Goal: Transaction & Acquisition: Book appointment/travel/reservation

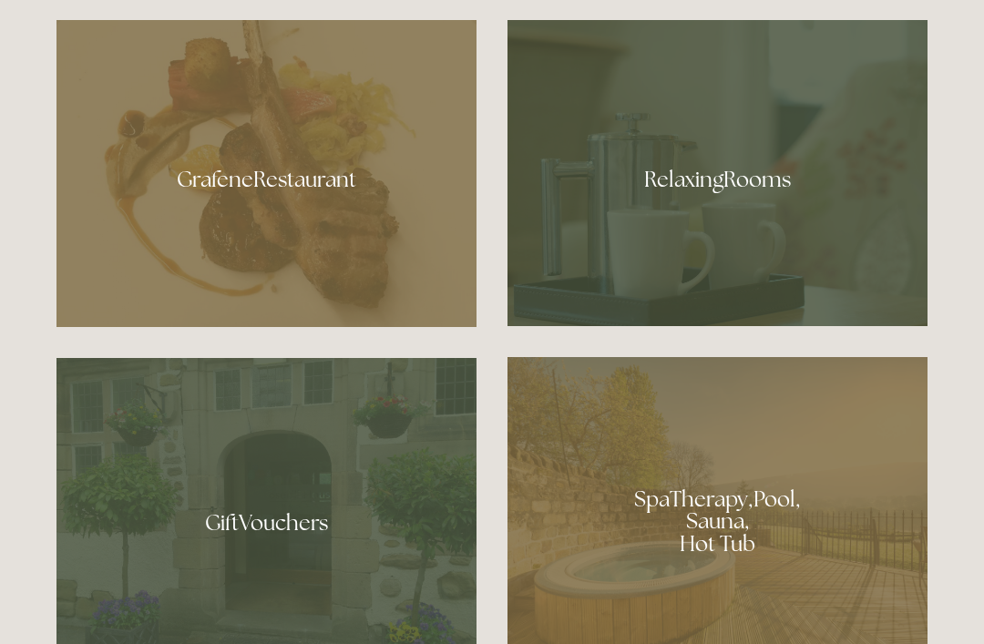
scroll to position [1080, 0]
click at [235, 232] on div at bounding box center [266, 172] width 420 height 307
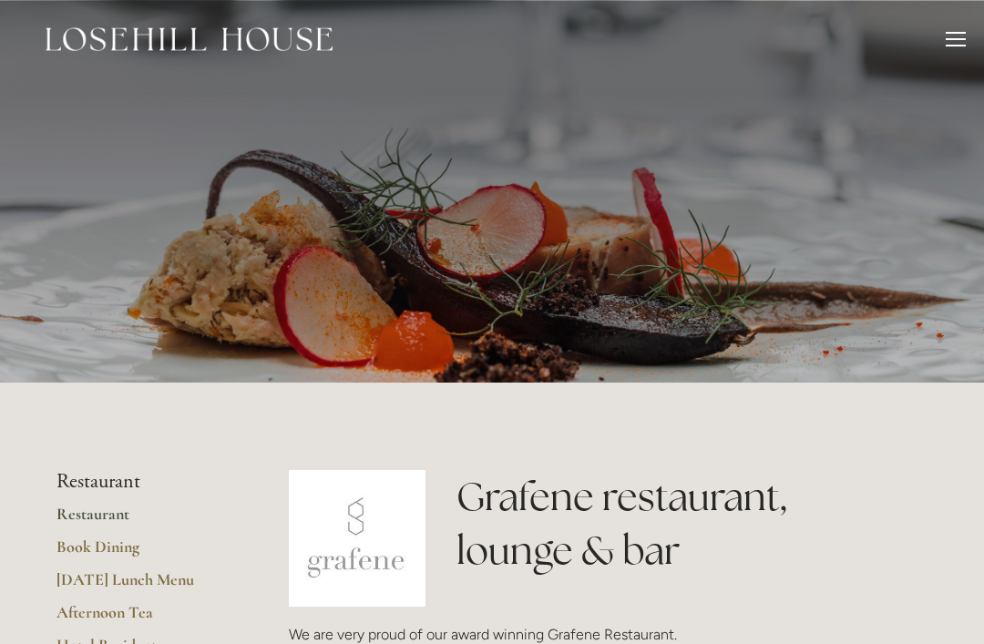
scroll to position [333, 0]
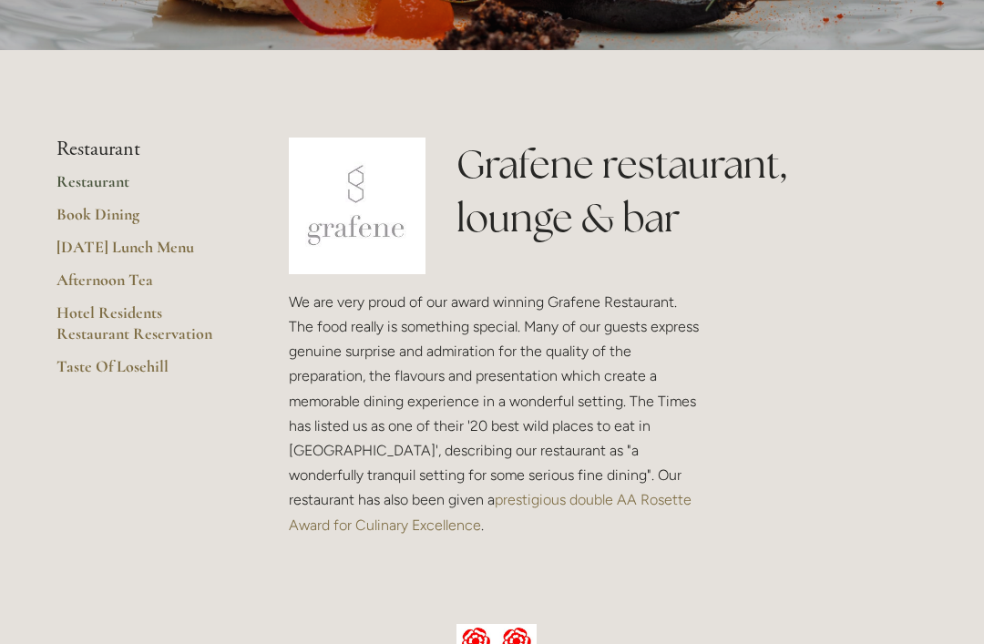
click at [87, 251] on link "[DATE] Lunch Menu" at bounding box center [143, 253] width 174 height 33
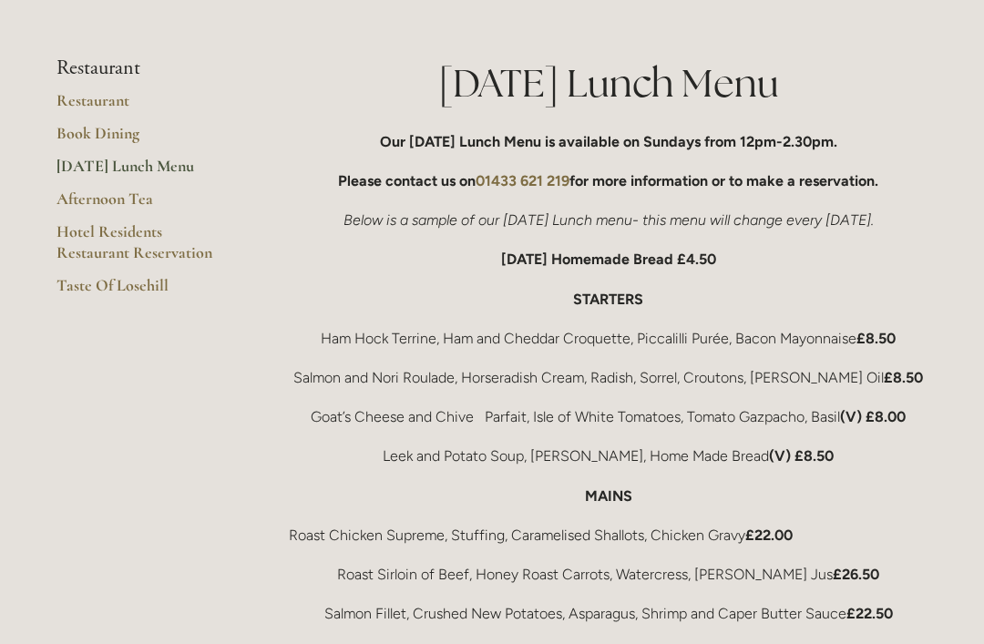
scroll to position [308, 0]
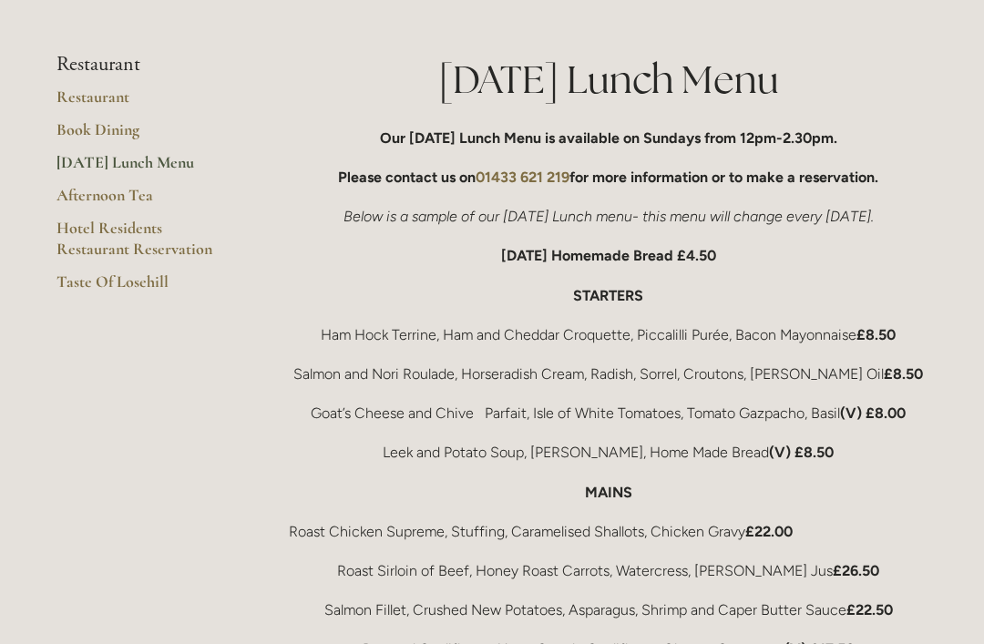
click at [98, 128] on link "Book Dining" at bounding box center [143, 135] width 174 height 33
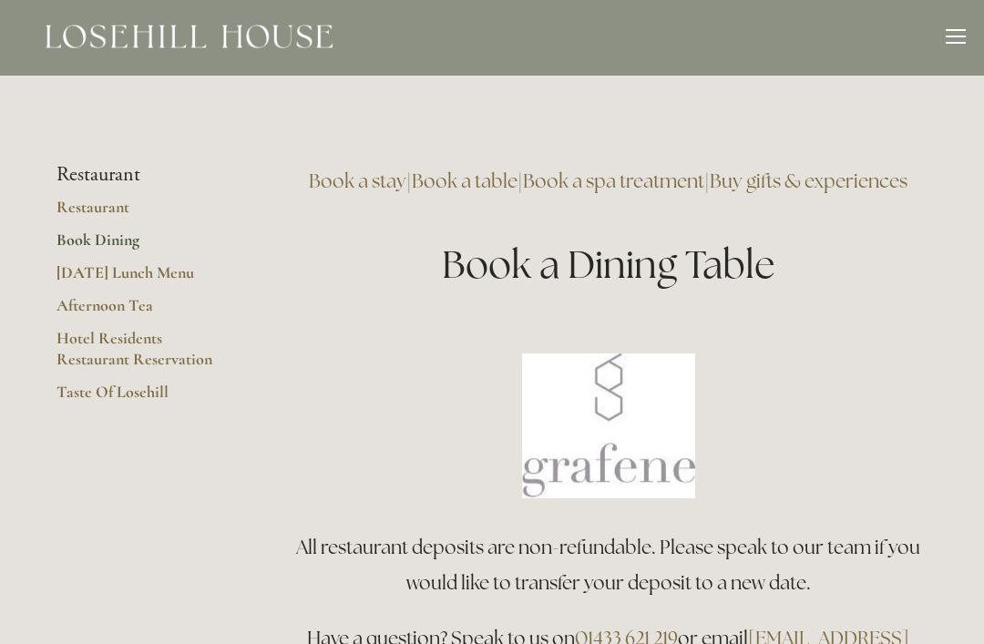
scroll to position [203, 0]
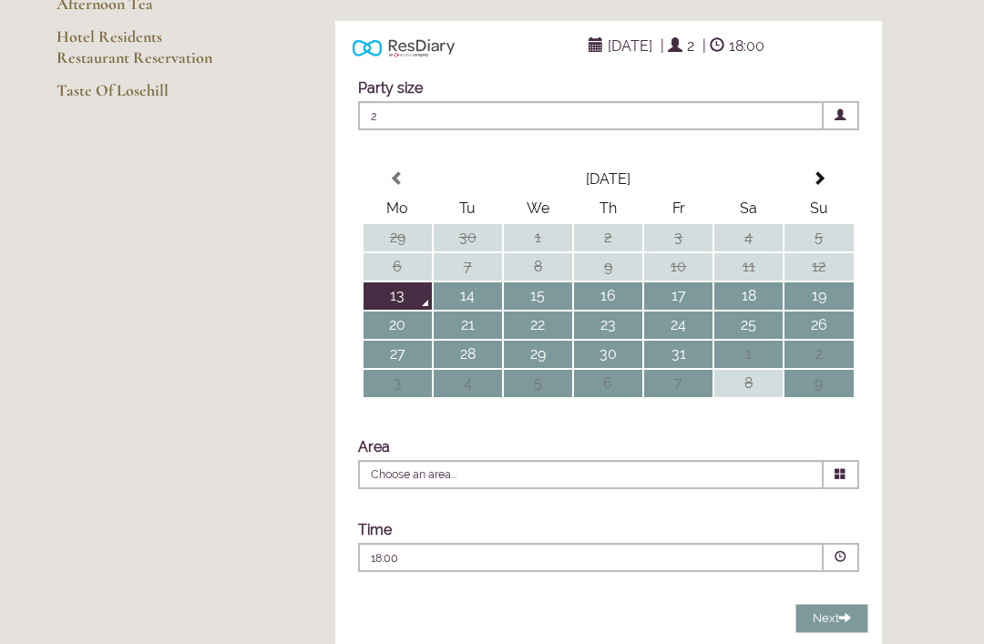
type input "Any Area"
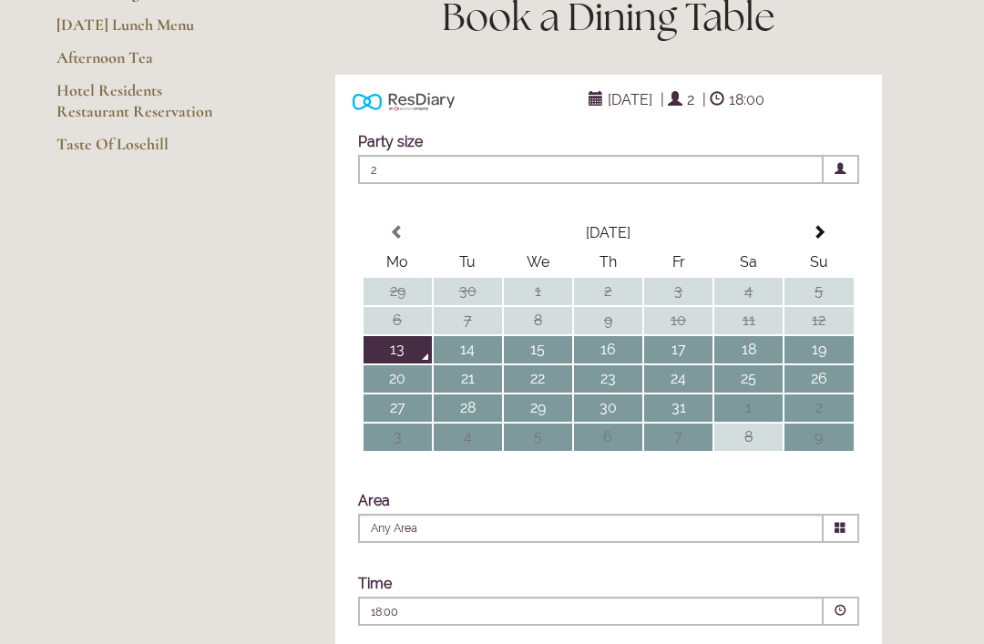
scroll to position [289, 0]
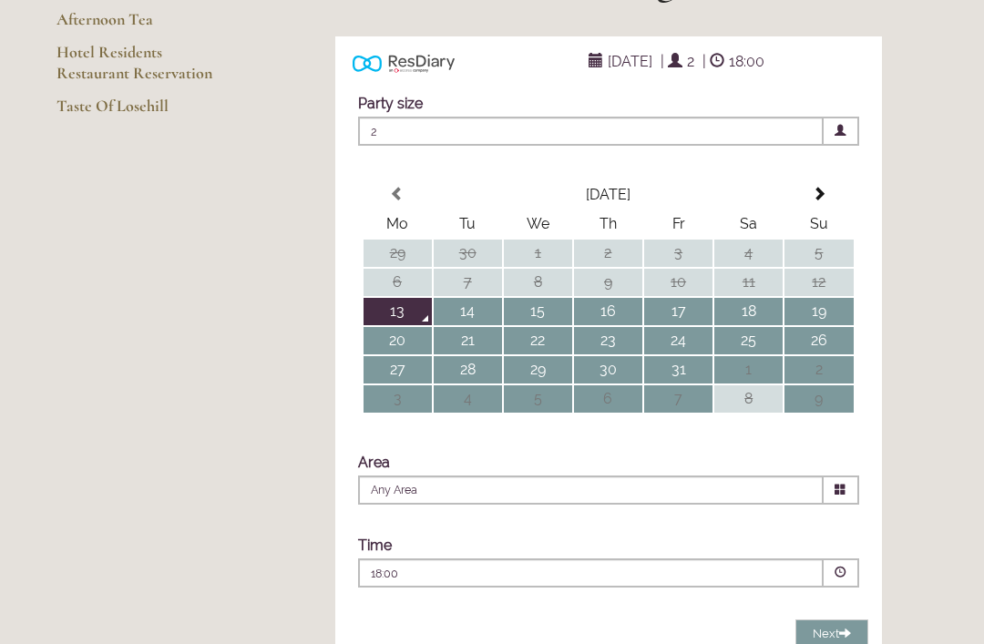
click at [458, 354] on td "21" at bounding box center [468, 340] width 68 height 27
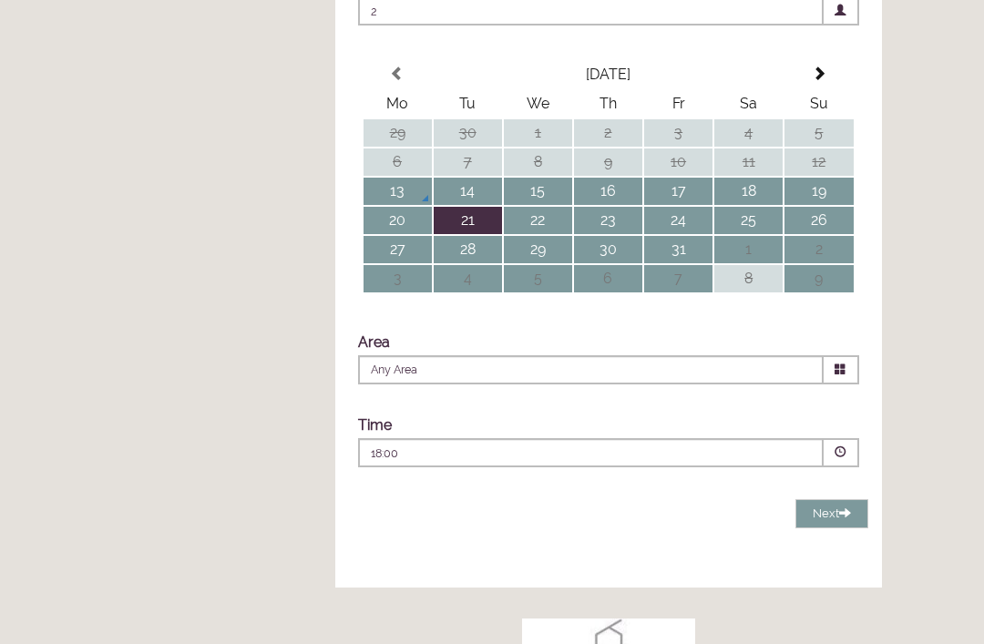
scroll to position [409, 0]
click at [845, 458] on span at bounding box center [841, 453] width 12 height 12
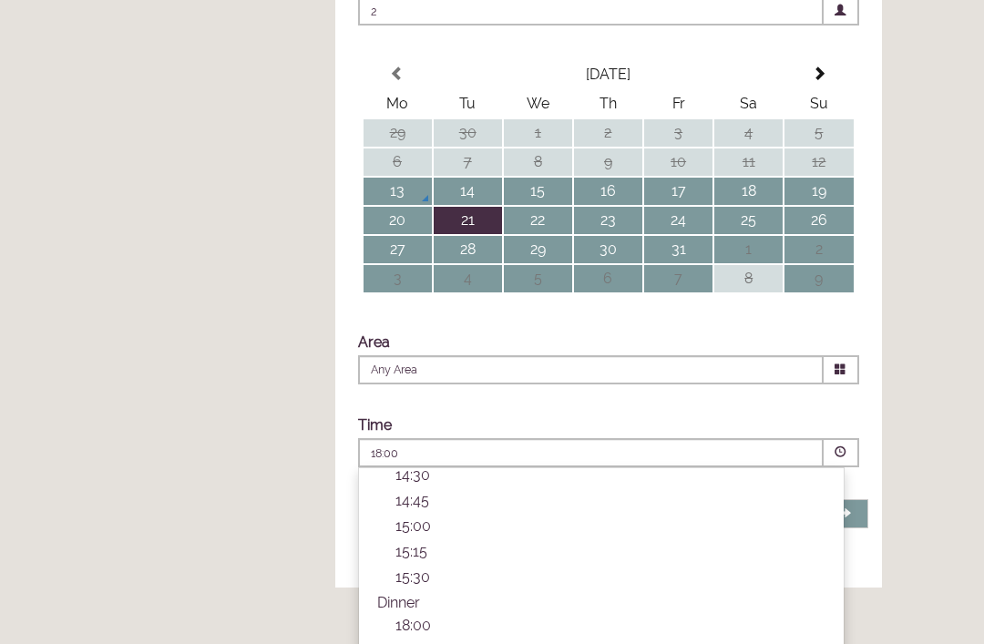
scroll to position [470, 0]
click at [910, 480] on div "ResDiary Widget 21 October 2025 | 2 | 18:00 Choose a Venue" at bounding box center [608, 252] width 639 height 672
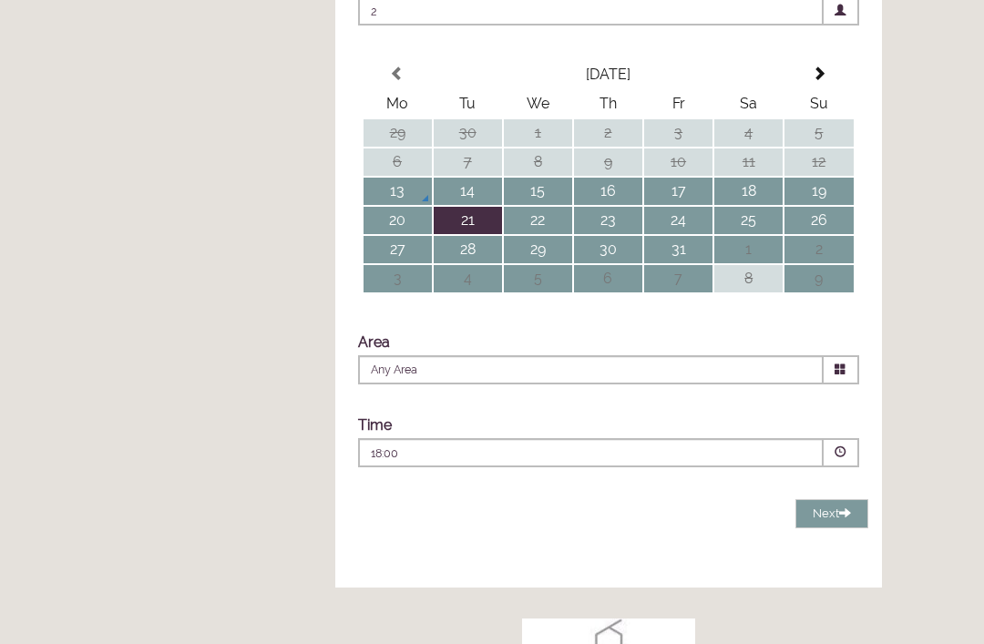
click at [390, 234] on td "20" at bounding box center [398, 220] width 68 height 27
click at [844, 458] on span at bounding box center [841, 453] width 12 height 12
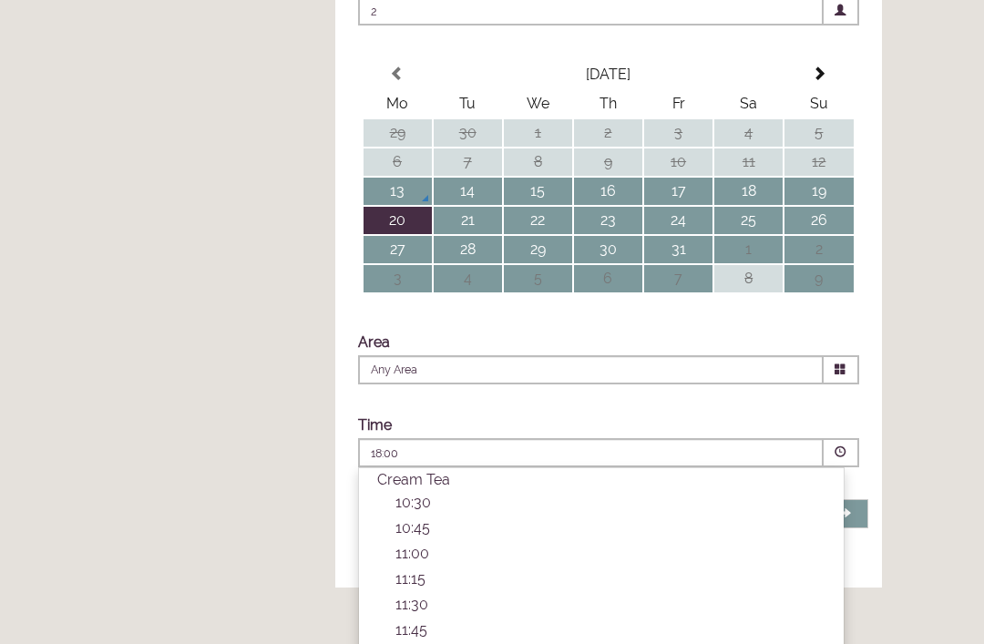
click at [850, 467] on span at bounding box center [842, 452] width 36 height 29
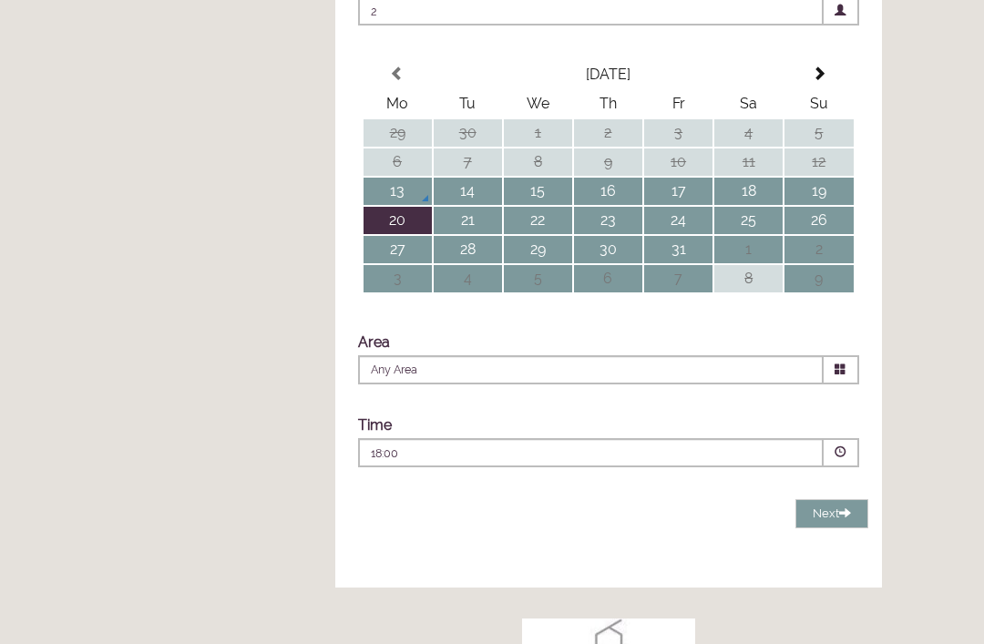
click at [845, 458] on span at bounding box center [841, 453] width 12 height 12
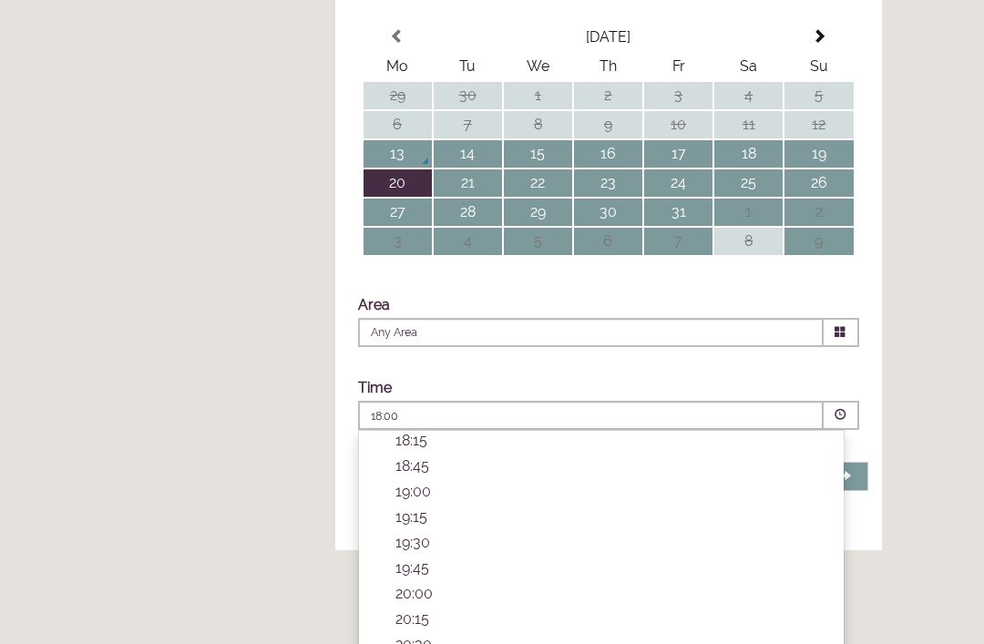
scroll to position [662, 0]
click at [814, 168] on td "19" at bounding box center [819, 153] width 68 height 27
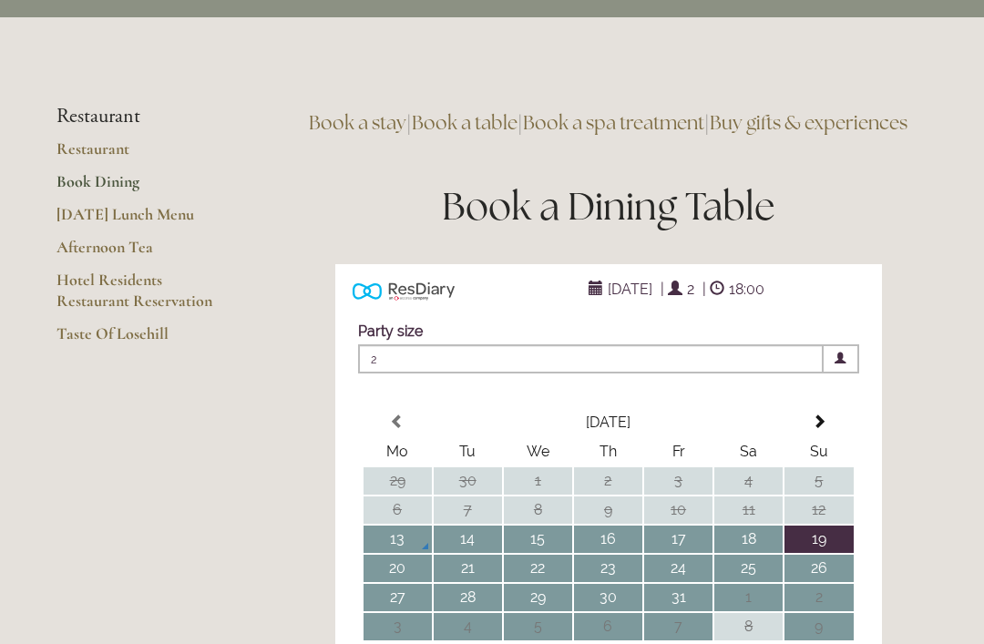
scroll to position [54, 0]
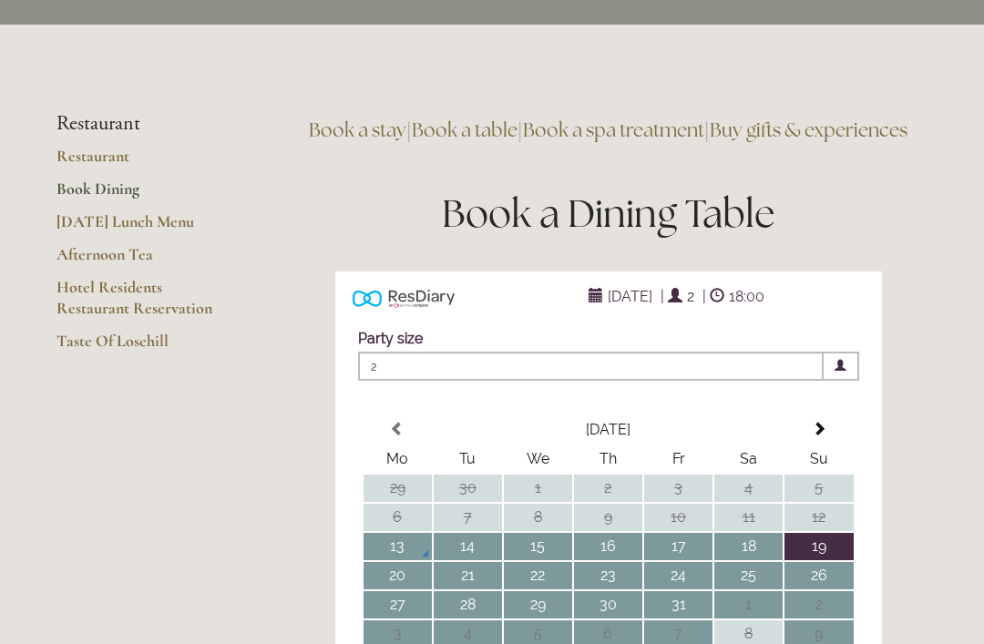
click at [103, 339] on link "Taste Of Losehill" at bounding box center [143, 347] width 174 height 33
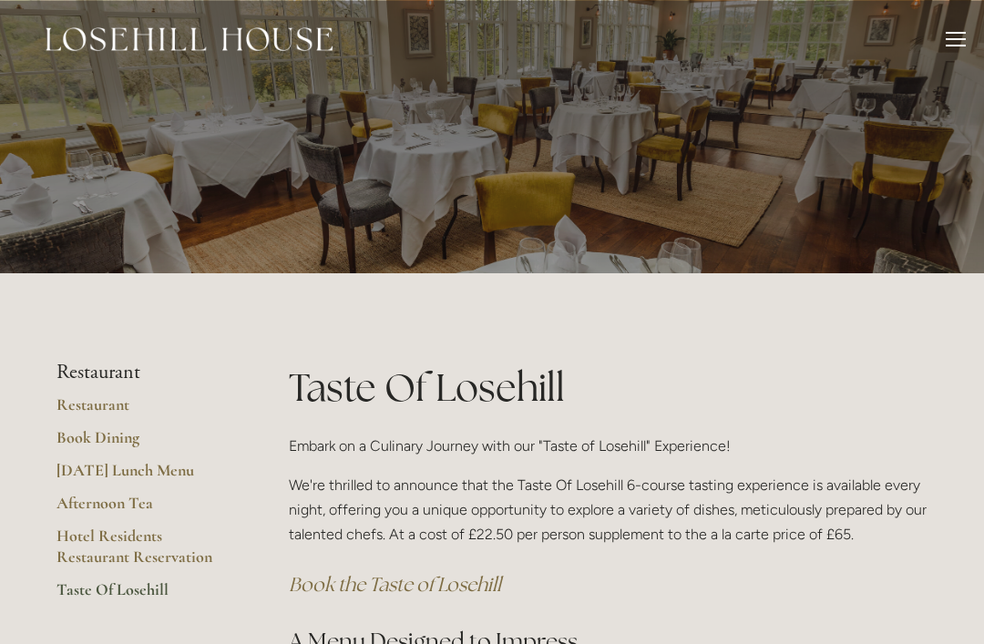
click at [918, 409] on h1 "Taste Of Losehill" at bounding box center [608, 388] width 639 height 54
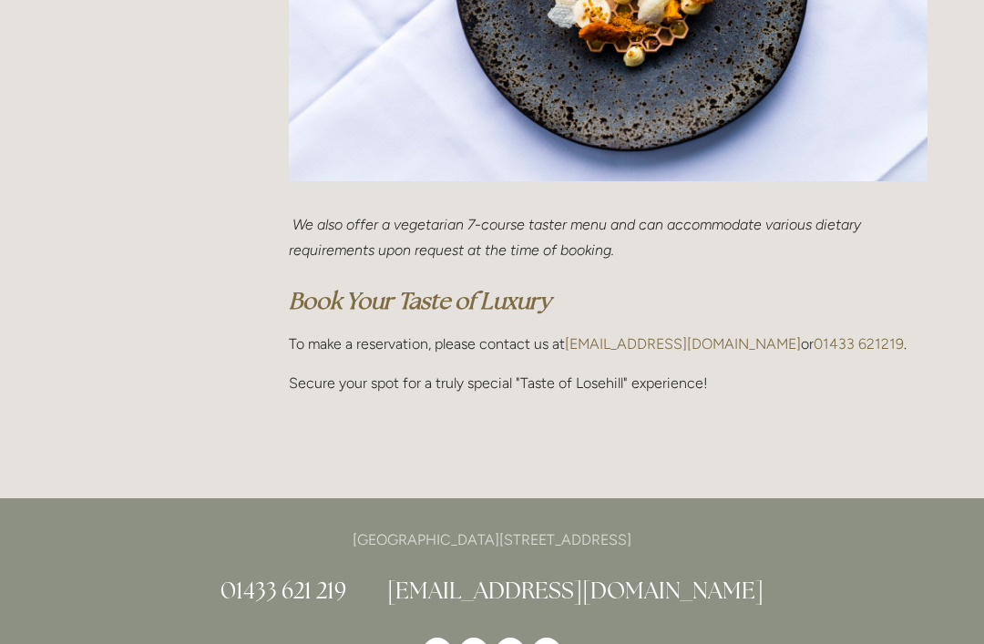
scroll to position [1086, 0]
